Goal: Transaction & Acquisition: Purchase product/service

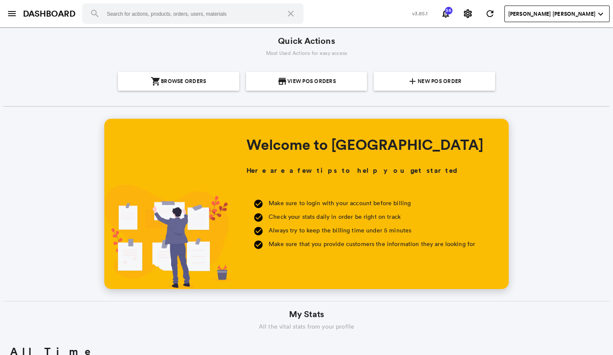
scroll to position [153, 293]
click at [403, 81] on section "add New POS Order" at bounding box center [434, 81] width 115 height 19
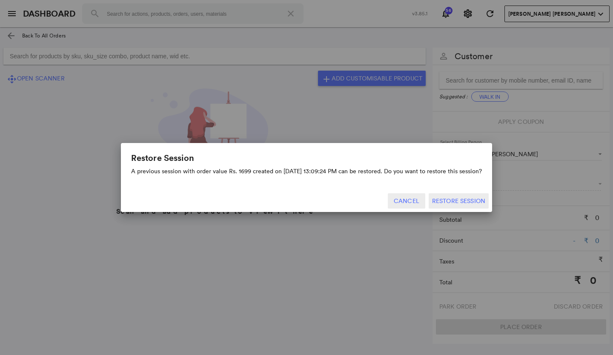
click at [398, 197] on button "Cancel" at bounding box center [406, 200] width 37 height 15
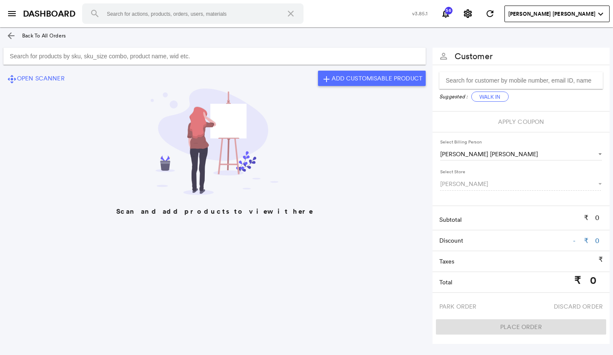
click at [197, 56] on input "Search for products by sku, sku_size combo, product name, wid etc." at bounding box center [214, 56] width 423 height 17
type input "A"
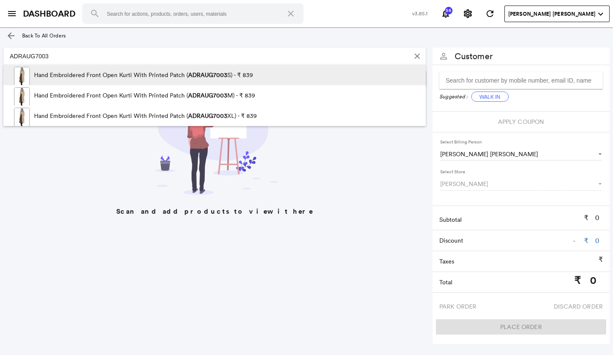
type input "ADRAUG7003"
click at [20, 75] on img at bounding box center [22, 77] width 16 height 21
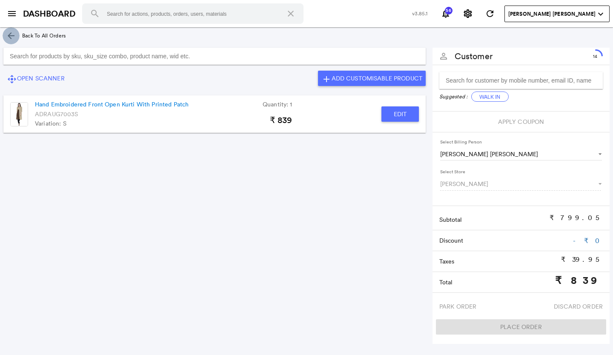
click at [10, 34] on md-icon "arrow_back" at bounding box center [11, 36] width 10 height 10
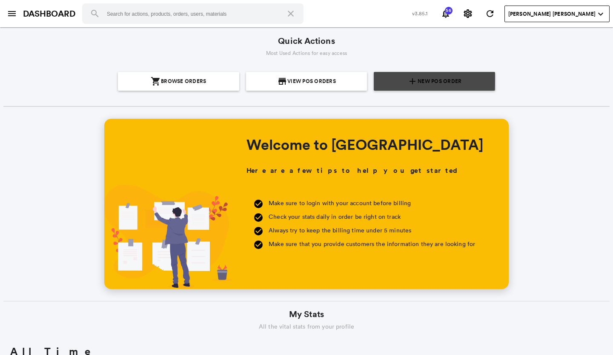
click at [397, 78] on section "add New POS Order" at bounding box center [434, 81] width 115 height 19
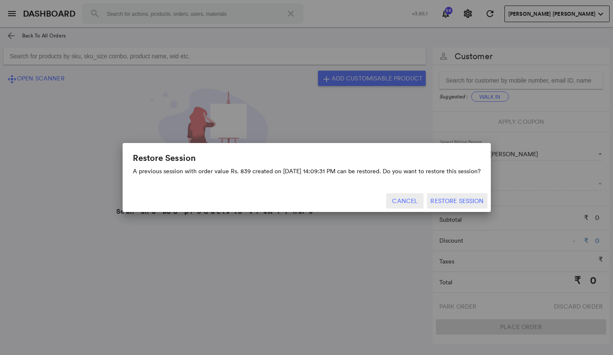
click at [399, 198] on button "Cancel" at bounding box center [404, 200] width 37 height 15
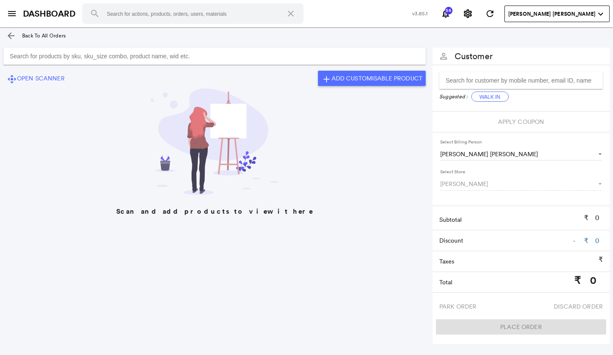
click at [74, 46] on div at bounding box center [214, 56] width 429 height 24
click at [71, 59] on input "Search for products by sku, sku_size combo, product name, wid etc." at bounding box center [214, 56] width 423 height 17
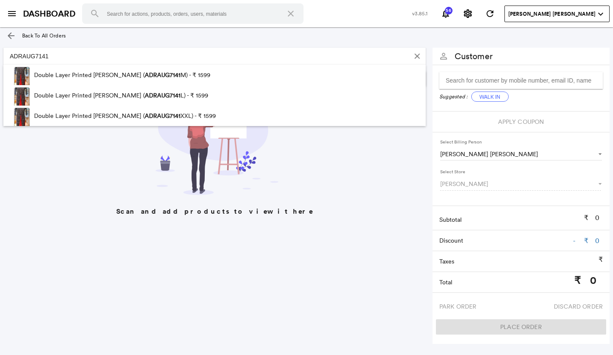
type input "ADRAUG7141"
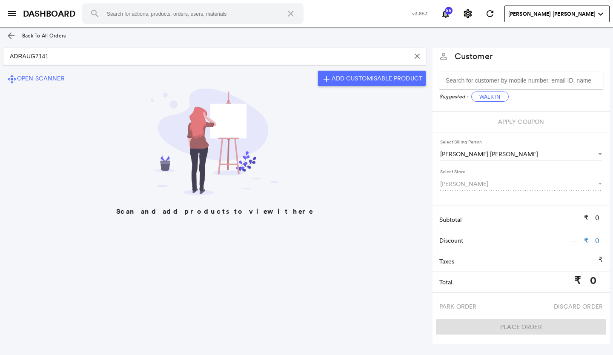
click at [12, 35] on md-icon "arrow_back" at bounding box center [11, 36] width 10 height 10
